Goal: Find specific page/section: Find specific page/section

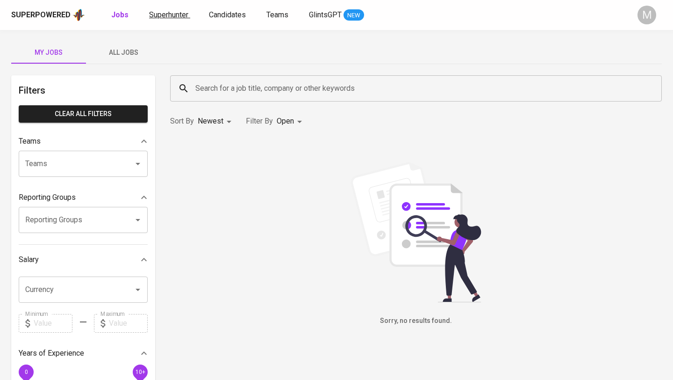
click at [162, 16] on span "Superhunter" at bounding box center [168, 14] width 39 height 9
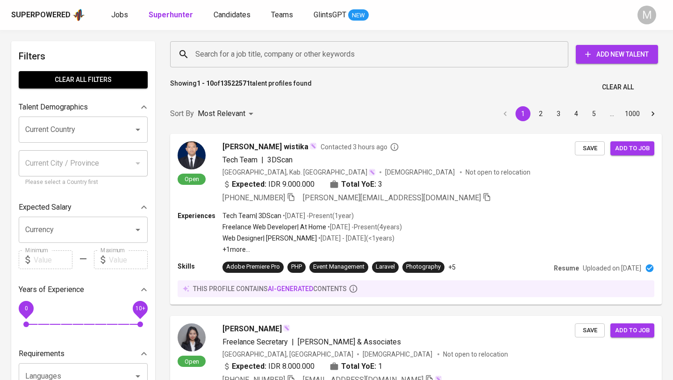
click at [225, 53] on input "Search for a job title, company or other keywords" at bounding box center [371, 54] width 357 height 18
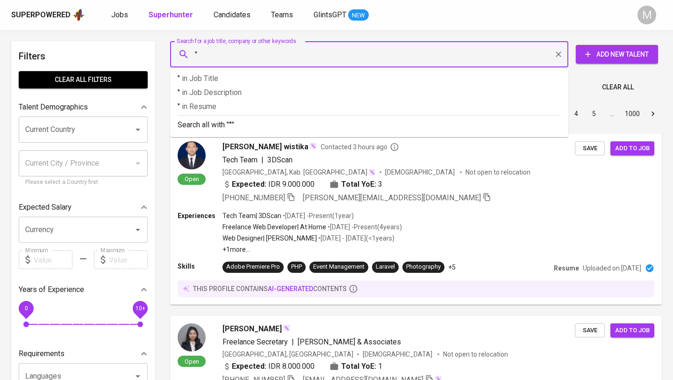
paste input "[EMAIL_ADDRESS][DOMAIN_NAME]"
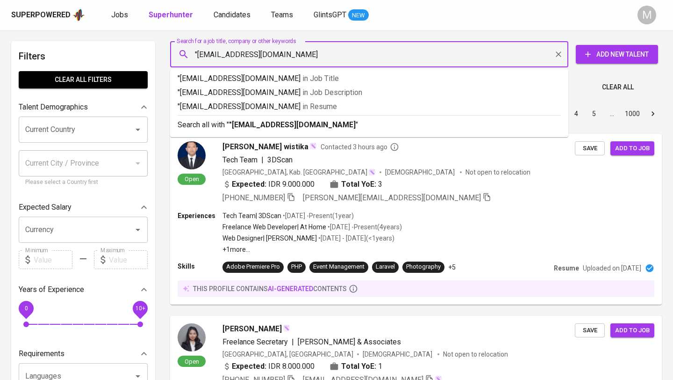
type input ""[EMAIL_ADDRESS][DOMAIN_NAME]""
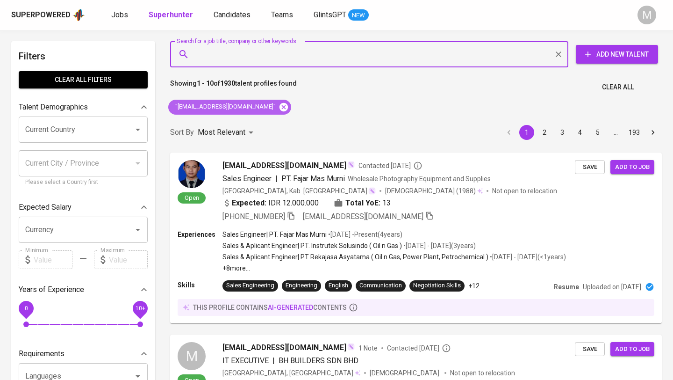
click at [279, 108] on icon at bounding box center [284, 107] width 10 height 10
click at [41, 15] on div "Superpowered" at bounding box center [40, 15] width 59 height 11
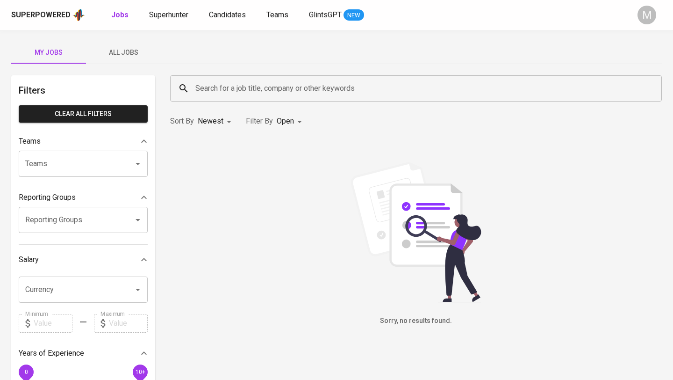
click at [166, 13] on span "Superhunter" at bounding box center [168, 14] width 39 height 9
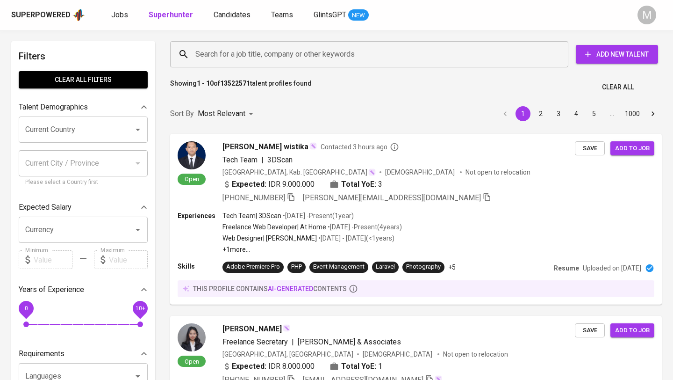
click at [238, 57] on input "Search for a job title, company or other keywords" at bounding box center [371, 54] width 357 height 18
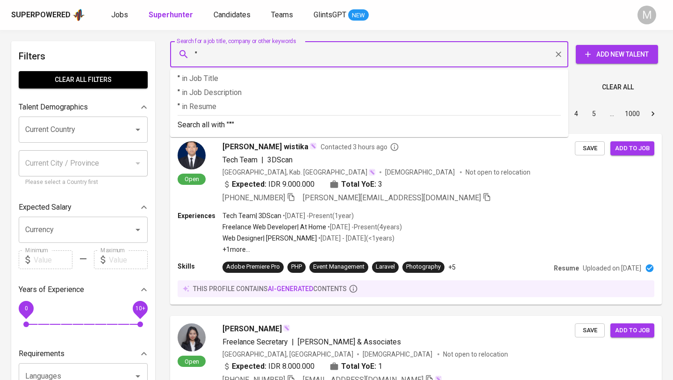
paste input "[EMAIL_ADDRESS][DOMAIN_NAME]"
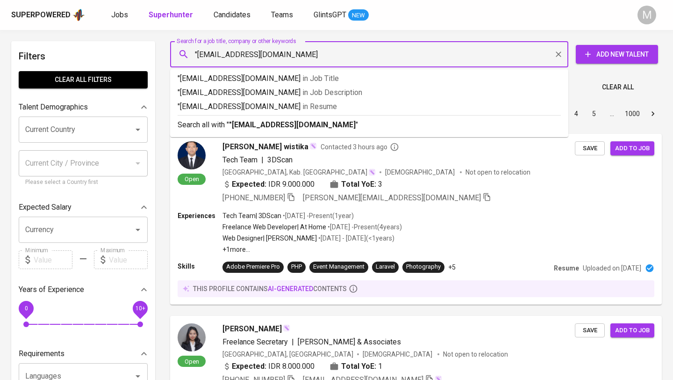
type input ""[EMAIL_ADDRESS][DOMAIN_NAME]""
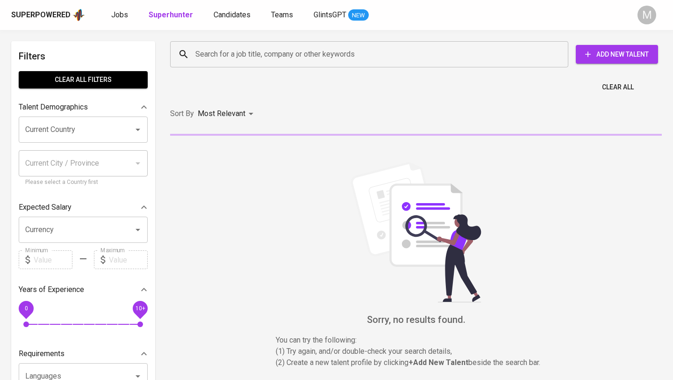
click at [51, 14] on div "Superpowered" at bounding box center [40, 15] width 59 height 11
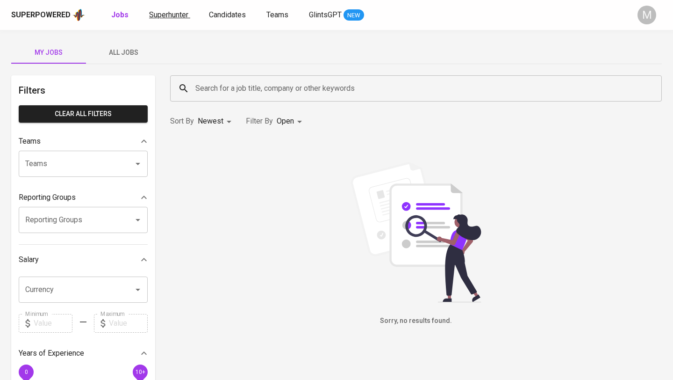
click at [163, 16] on span "Superhunter" at bounding box center [168, 14] width 39 height 9
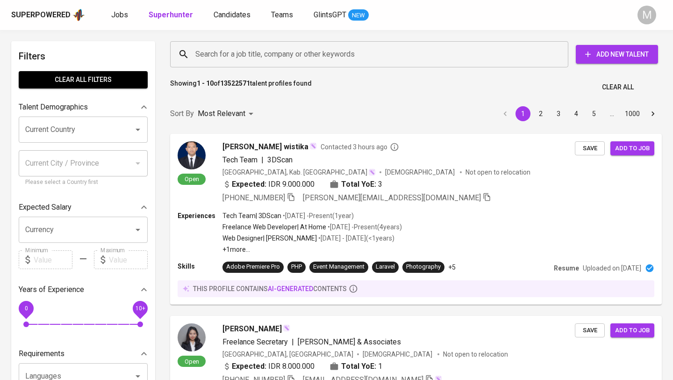
click at [245, 58] on input "Search for a job title, company or other keywords" at bounding box center [371, 54] width 357 height 18
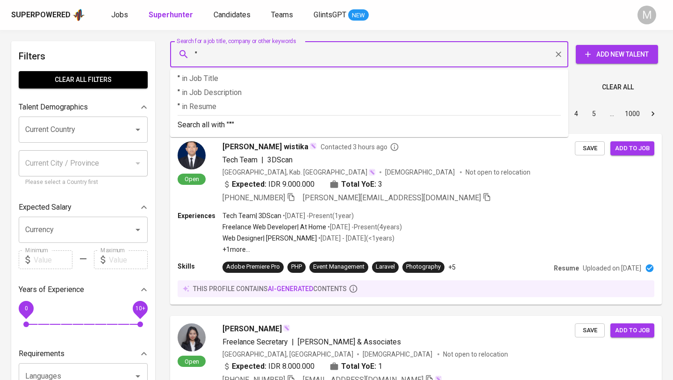
paste input "[EMAIL_ADDRESS][DOMAIN_NAME]"
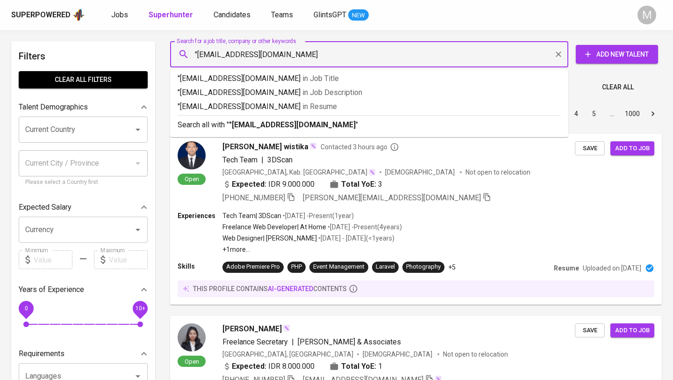
type input ""[EMAIL_ADDRESS][DOMAIN_NAME]""
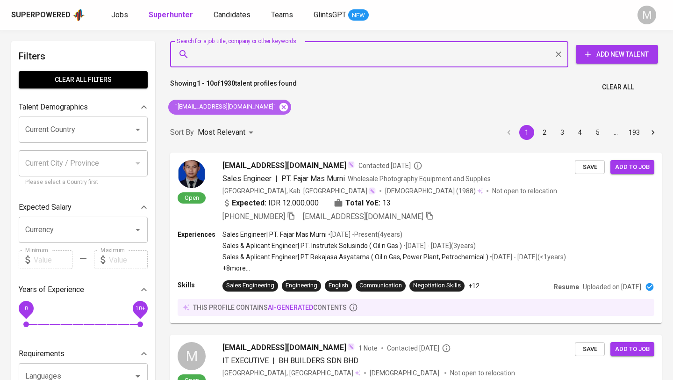
click at [280, 105] on icon at bounding box center [284, 106] width 8 height 8
